Goal: Obtain resource: Download file/media

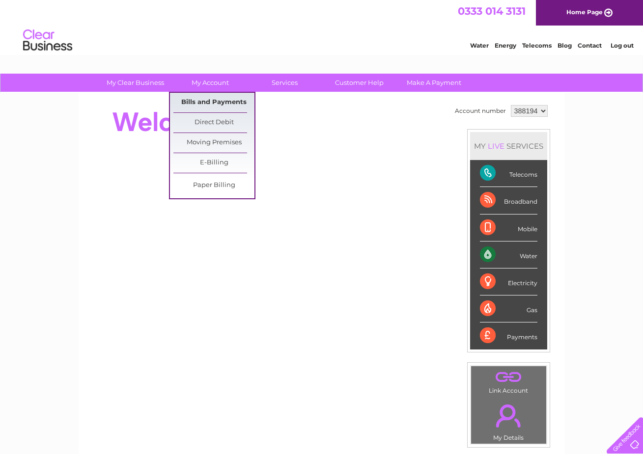
click at [217, 98] on link "Bills and Payments" at bounding box center [213, 103] width 81 height 20
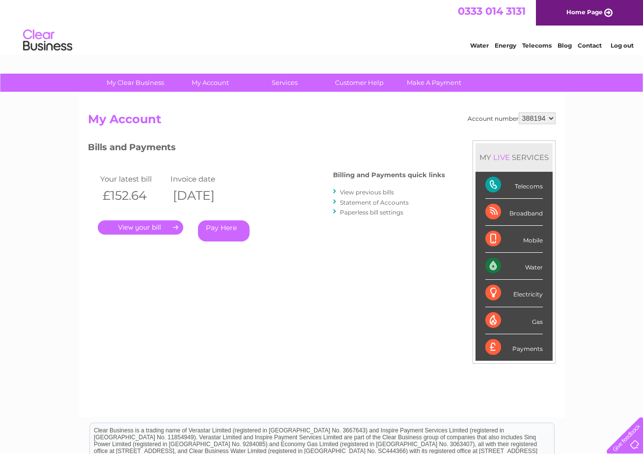
click at [155, 230] on link "." at bounding box center [140, 228] width 85 height 14
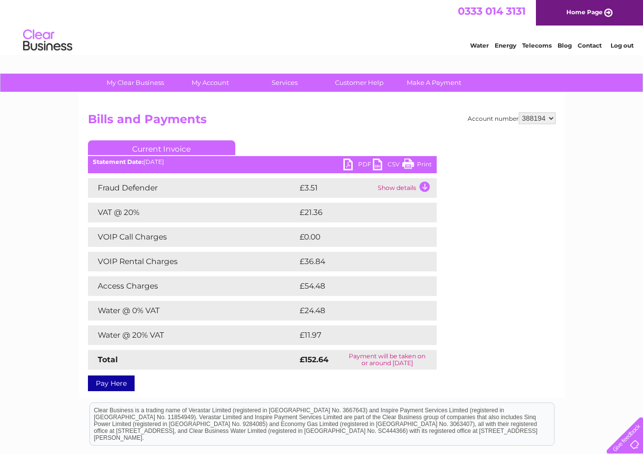
click at [351, 164] on link "PDF" at bounding box center [357, 166] width 29 height 14
click at [353, 162] on link "PDF" at bounding box center [357, 166] width 29 height 14
click at [410, 120] on h2 "Bills and Payments" at bounding box center [322, 121] width 468 height 19
click at [351, 163] on link "PDF" at bounding box center [357, 166] width 29 height 14
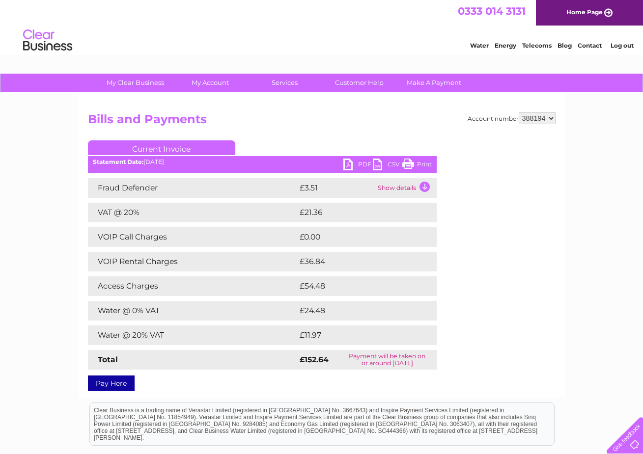
click at [347, 164] on link "PDF" at bounding box center [357, 166] width 29 height 14
click at [376, 166] on link "CSV" at bounding box center [387, 166] width 29 height 14
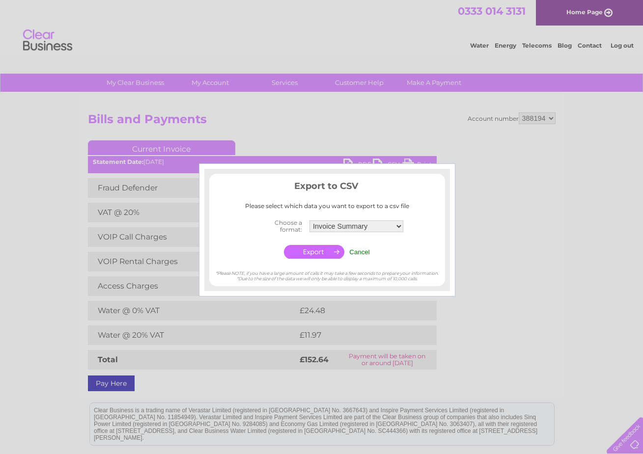
click at [508, 263] on div at bounding box center [321, 227] width 643 height 454
click at [359, 250] on input "Cancel" at bounding box center [359, 252] width 21 height 7
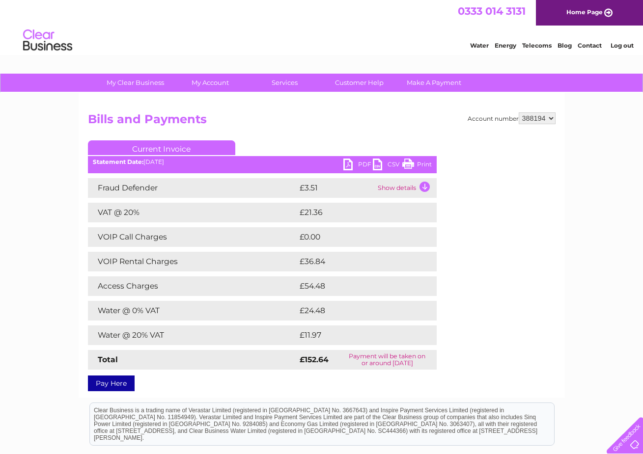
click at [420, 165] on link "Print" at bounding box center [416, 166] width 29 height 14
click at [353, 163] on link "PDF" at bounding box center [357, 166] width 29 height 14
